Goal: Information Seeking & Learning: Learn about a topic

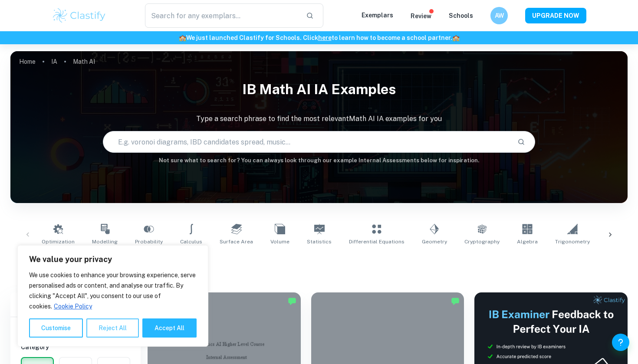
type input "Math AI"
click at [105, 329] on button "Reject All" at bounding box center [112, 328] width 53 height 19
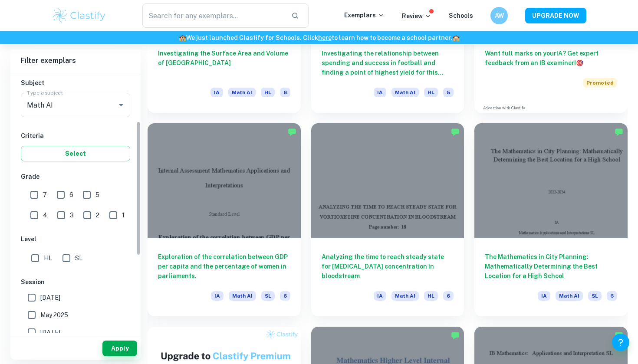
scroll to position [113, 0]
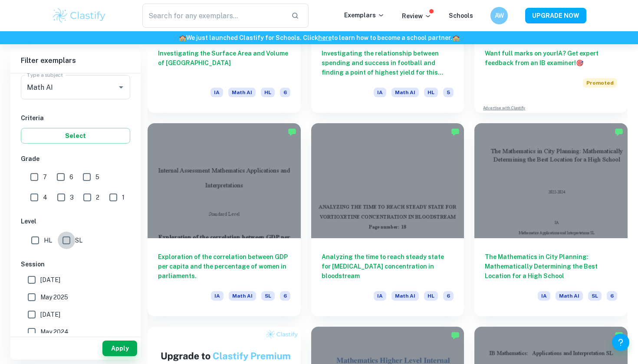
click at [69, 238] on input "SL" at bounding box center [66, 240] width 17 height 17
checkbox input "true"
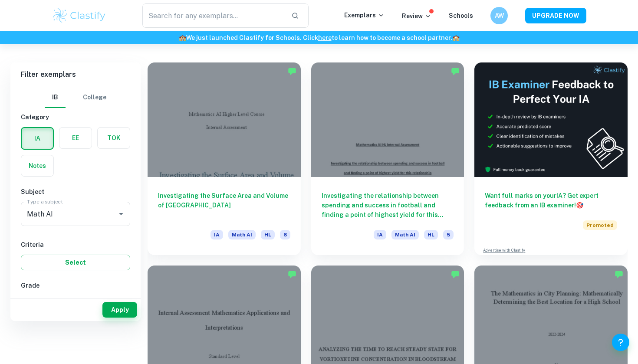
scroll to position [302, 0]
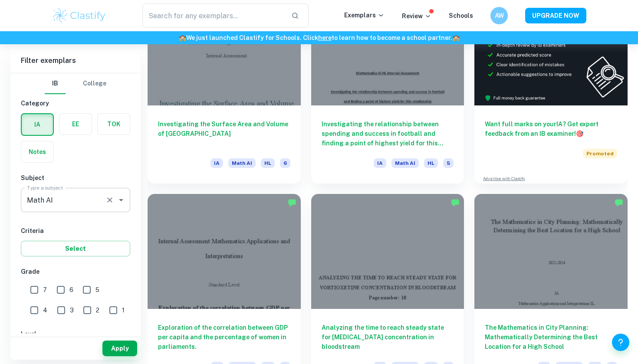
click at [117, 198] on icon "Open" at bounding box center [121, 200] width 10 height 10
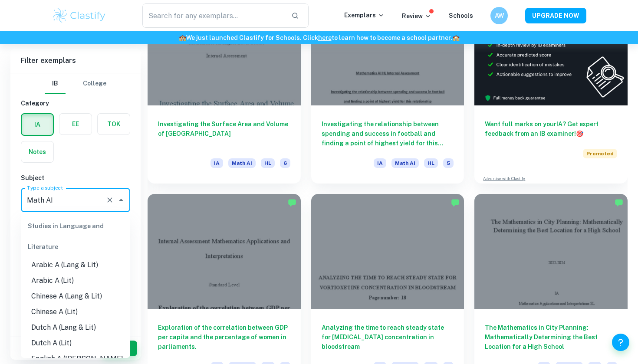
scroll to position [1092, 0]
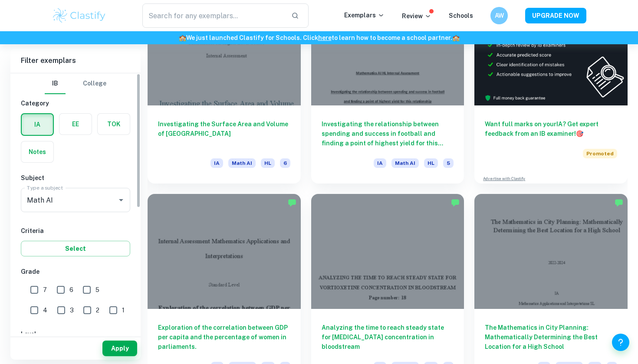
click at [115, 165] on div "IB College Category IA EE TOK Notes Subject Type a subject Math AI Type a subje…" at bounding box center [75, 324] width 130 height 502
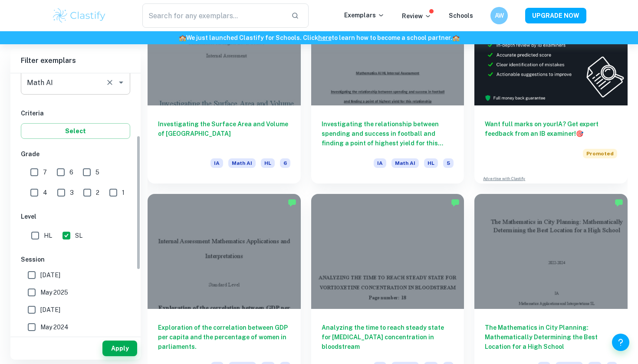
scroll to position [120, 0]
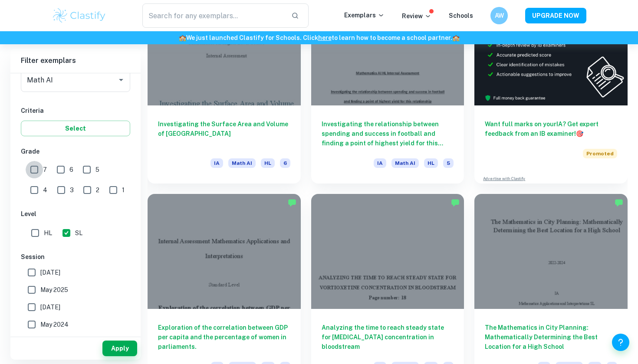
click at [33, 170] on input "7" at bounding box center [34, 169] width 17 height 17
checkbox input "true"
click at [59, 170] on input "6" at bounding box center [60, 169] width 17 height 17
checkbox input "true"
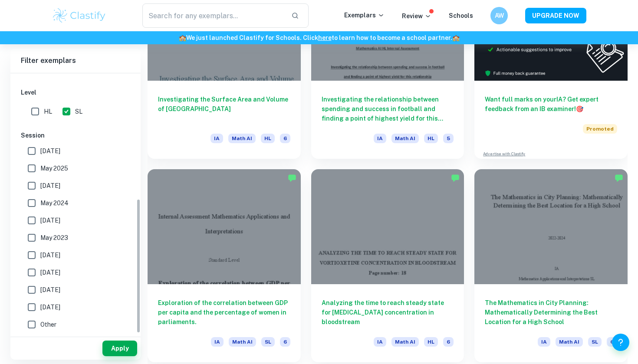
scroll to position [345, 0]
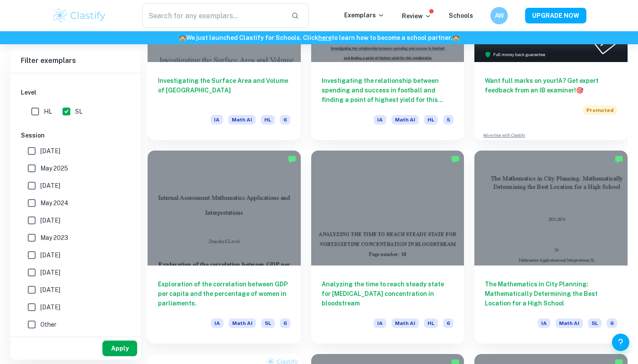
click at [119, 348] on button "Apply" at bounding box center [119, 349] width 35 height 16
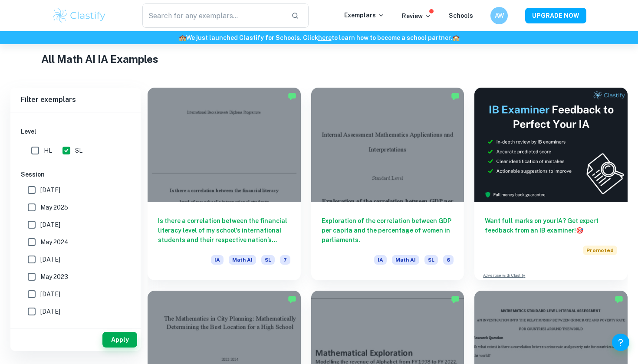
scroll to position [192, 0]
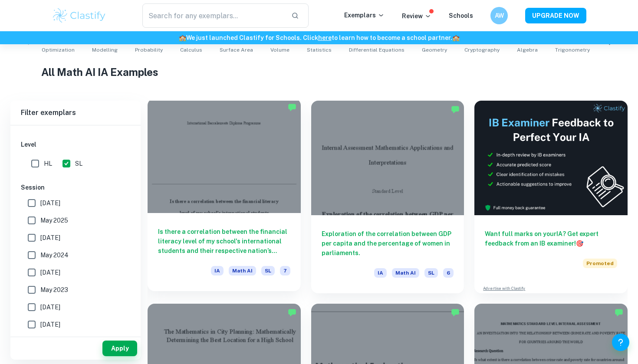
click at [208, 133] on div at bounding box center [224, 156] width 153 height 115
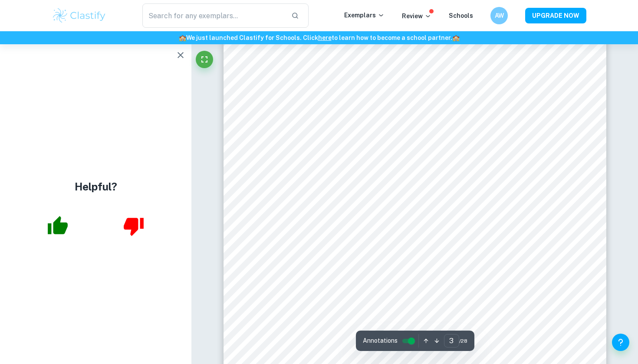
scroll to position [900, 0]
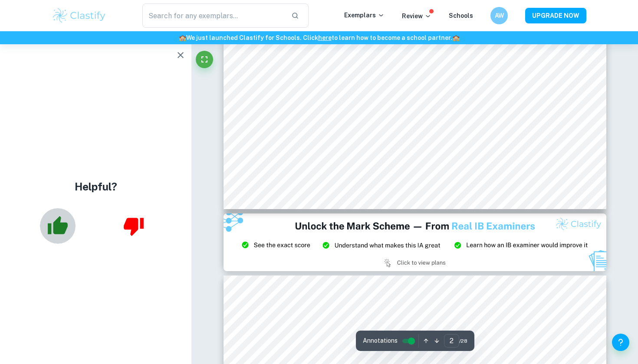
click at [59, 227] on icon "button" at bounding box center [58, 225] width 20 height 18
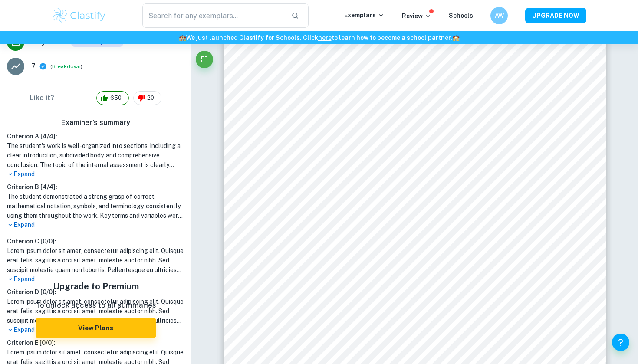
scroll to position [154, 0]
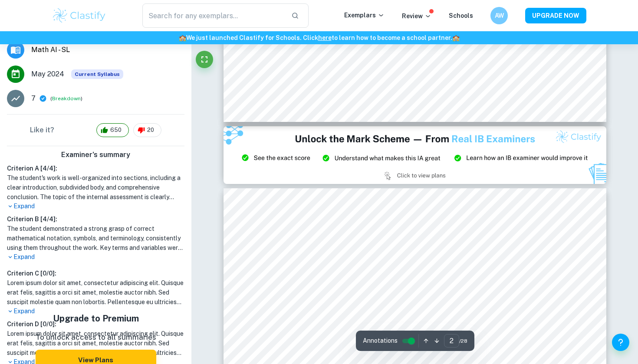
type input "3"
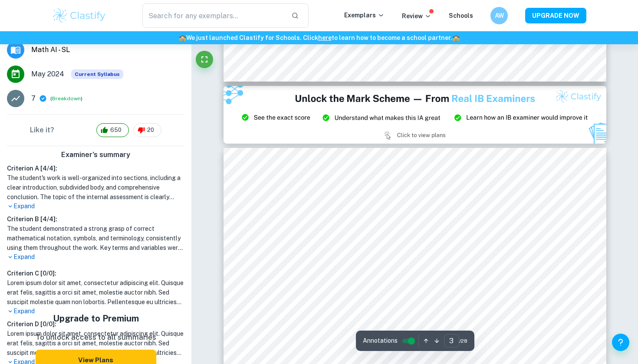
scroll to position [1030, 0]
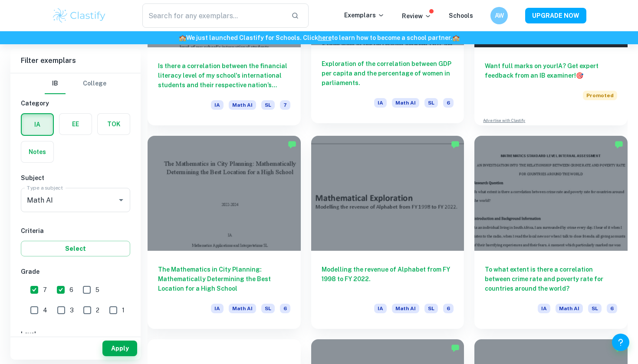
scroll to position [361, 0]
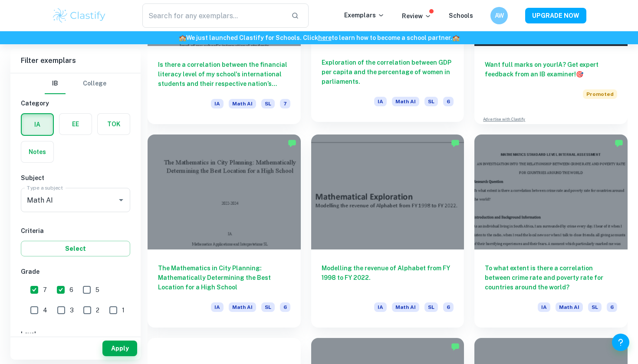
click at [392, 88] on div "Exploration of the correlation between GDP per capita and the percentage of wom…" at bounding box center [387, 83] width 153 height 78
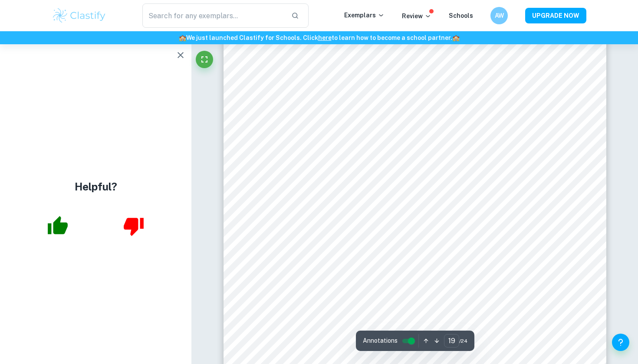
scroll to position [9273, 0]
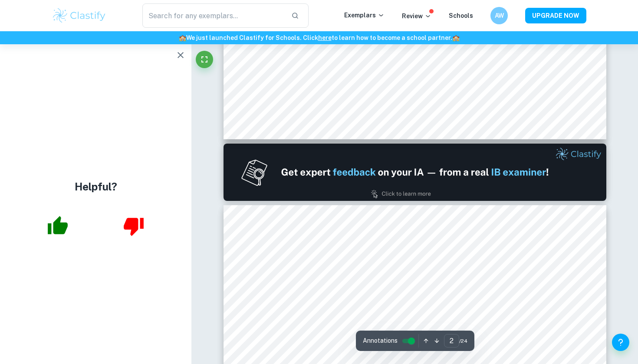
type input "1"
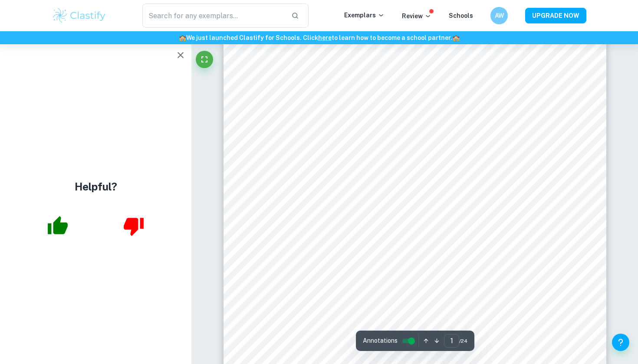
scroll to position [137, 0]
click at [293, 2] on div "​ Exemplars Review Schools AW UPGRADE NOW" at bounding box center [319, 15] width 638 height 31
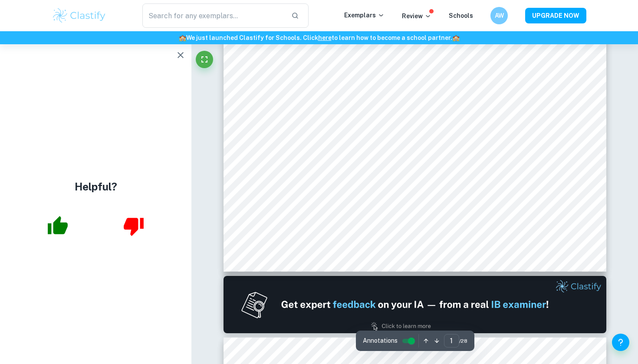
scroll to position [283, 0]
